Goal: Obtain resource: Download file/media

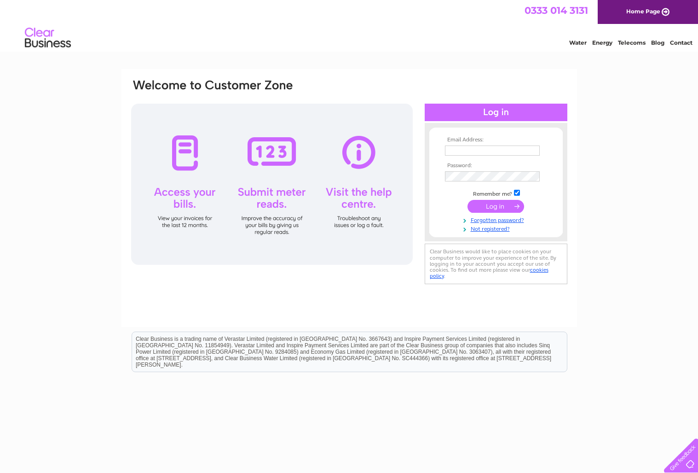
type input "[PERSON_NAME][EMAIL_ADDRESS][DOMAIN_NAME]"
click at [486, 206] on input "submit" at bounding box center [496, 206] width 57 height 13
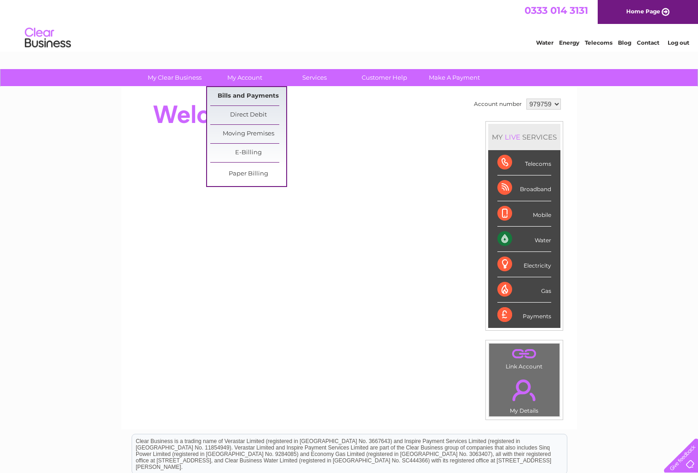
click at [238, 99] on link "Bills and Payments" at bounding box center [248, 96] width 76 height 18
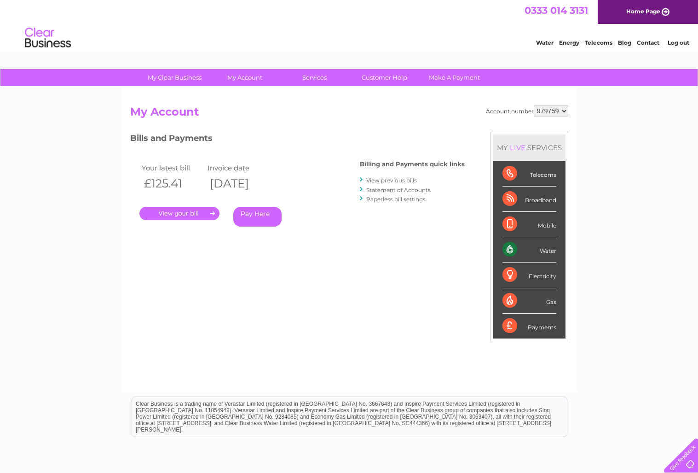
click at [404, 178] on link "View previous bills" at bounding box center [391, 180] width 51 height 7
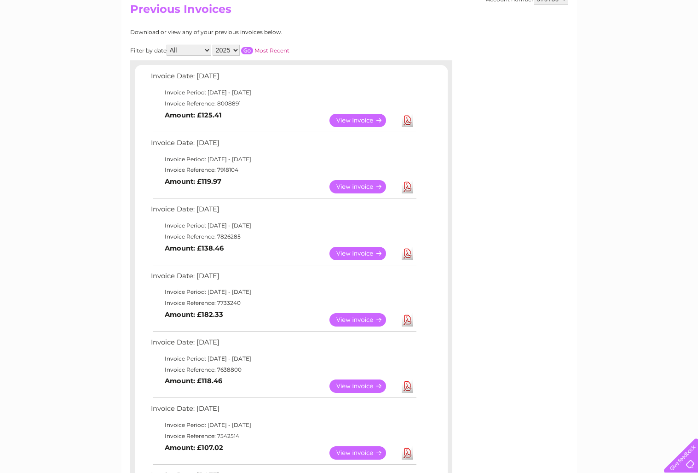
scroll to position [103, 0]
click at [407, 319] on link "Download" at bounding box center [408, 318] width 12 height 13
